Goal: Navigation & Orientation: Find specific page/section

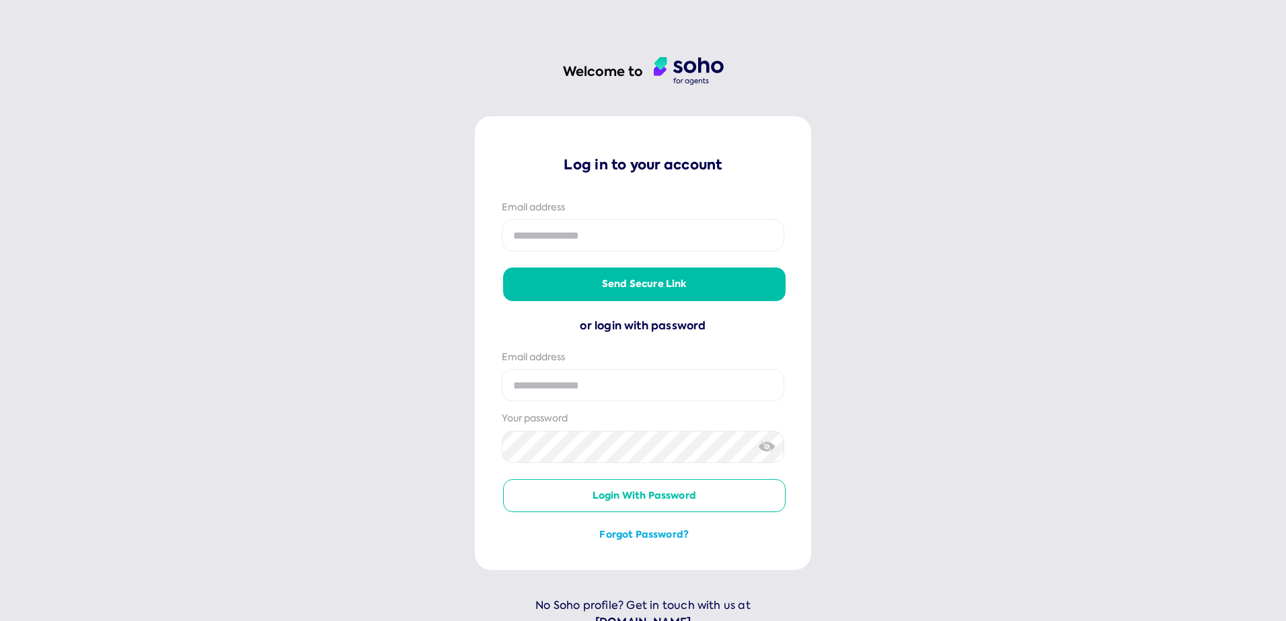
click at [593, 238] on input "email" at bounding box center [643, 235] width 282 height 32
type input "**********"
click at [613, 282] on button "Send secure link" at bounding box center [644, 284] width 282 height 32
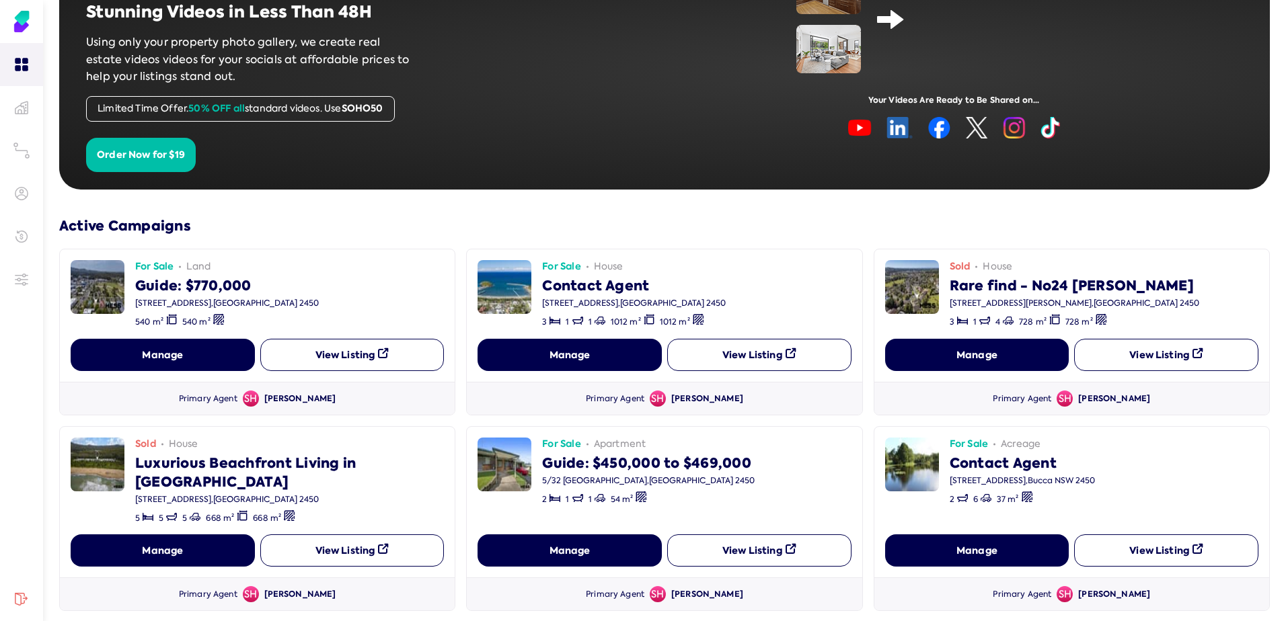
scroll to position [135, 0]
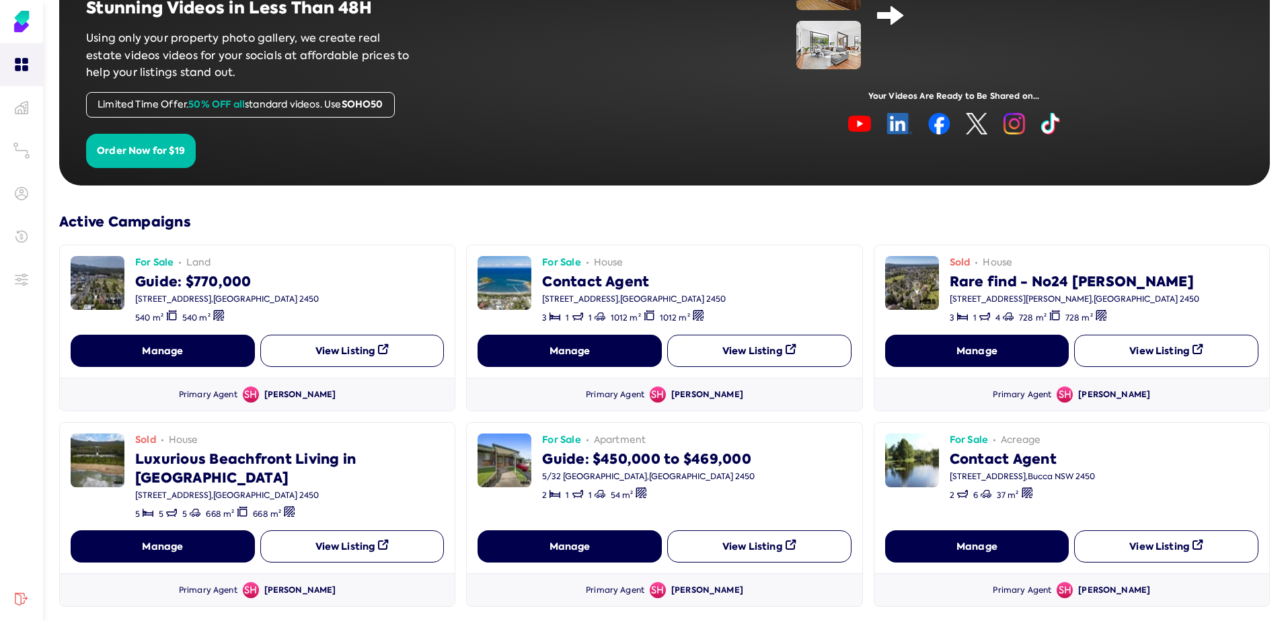
click at [325, 347] on button "View Listing" at bounding box center [352, 351] width 184 height 32
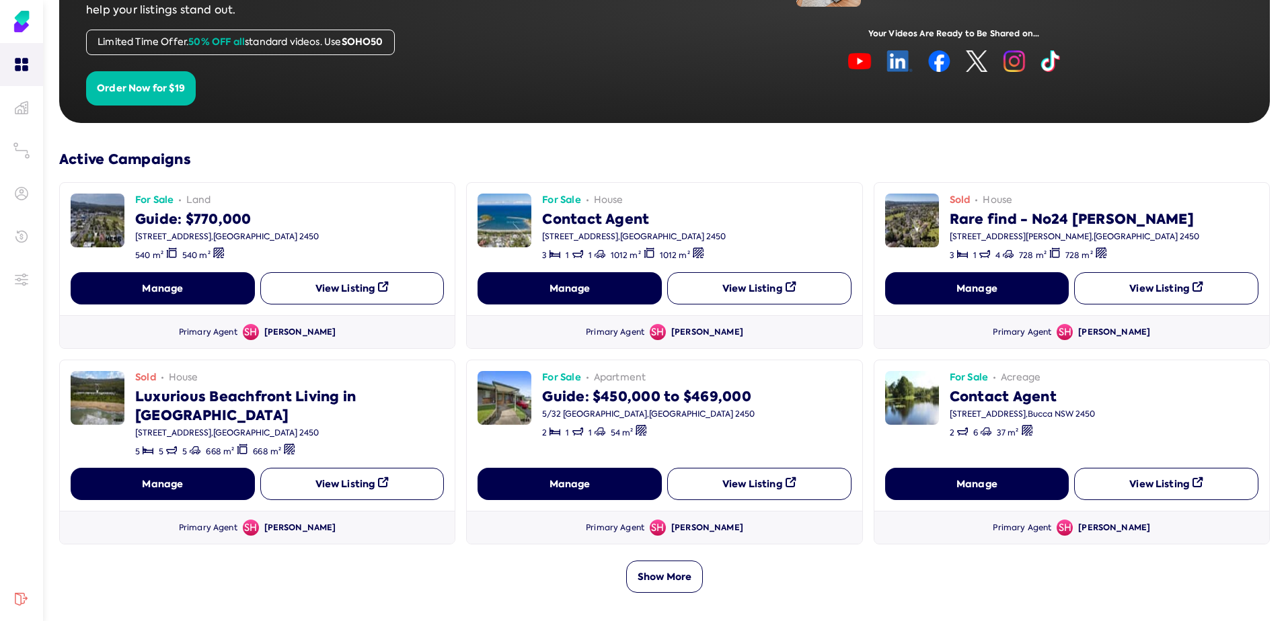
scroll to position [202, 0]
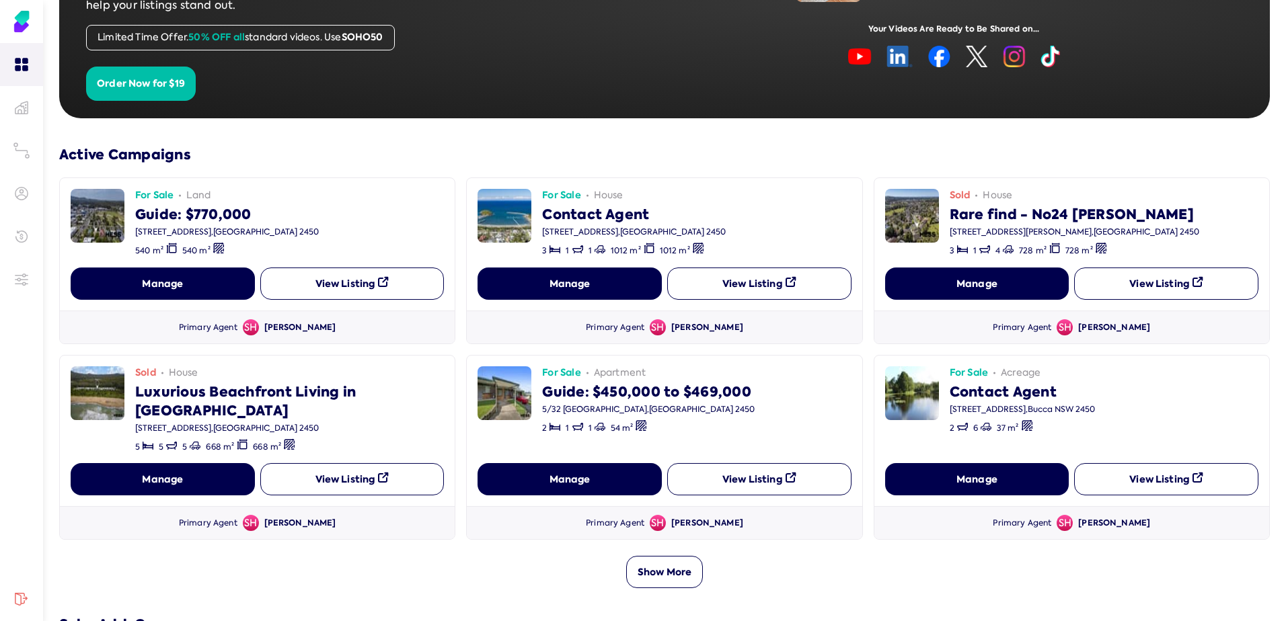
click at [200, 288] on button "Manage" at bounding box center [163, 284] width 184 height 32
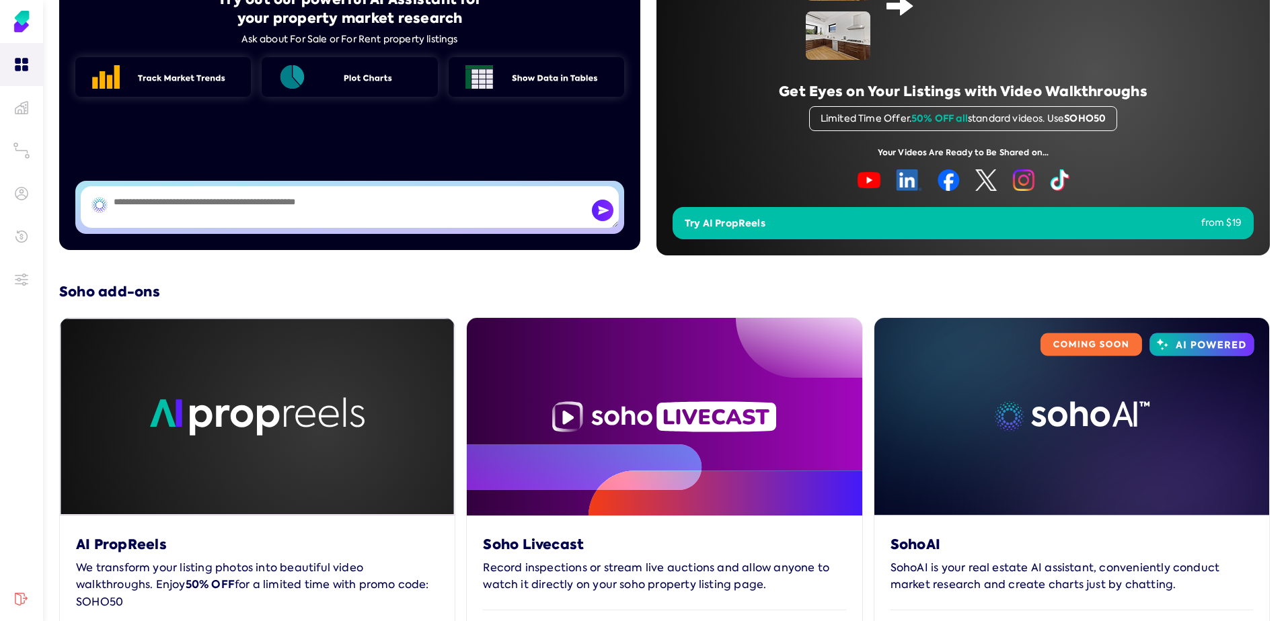
scroll to position [543, 0]
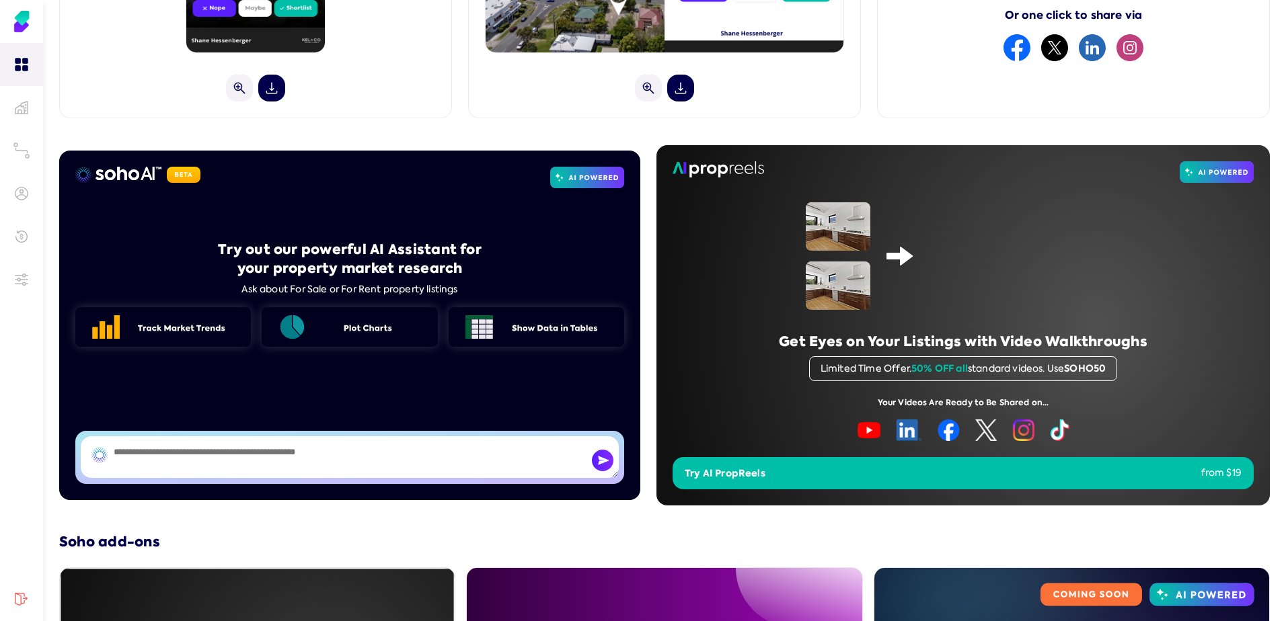
click at [825, 472] on button "Try AI PropReels from $19" at bounding box center [963, 473] width 581 height 32
